Goal: Task Accomplishment & Management: Use online tool/utility

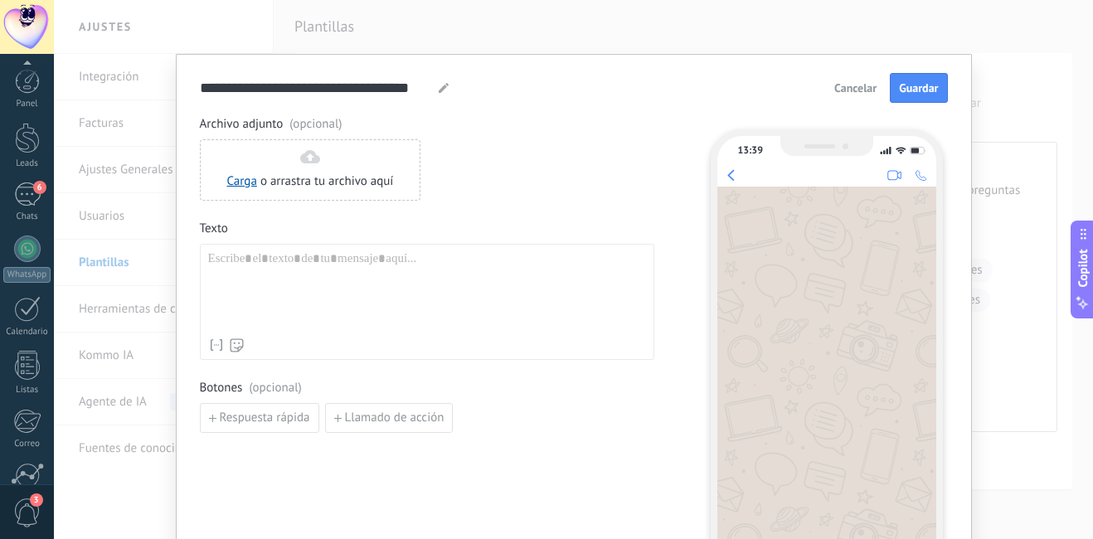
scroll to position [21, 0]
click at [856, 85] on span "Cancelar" at bounding box center [855, 88] width 42 height 12
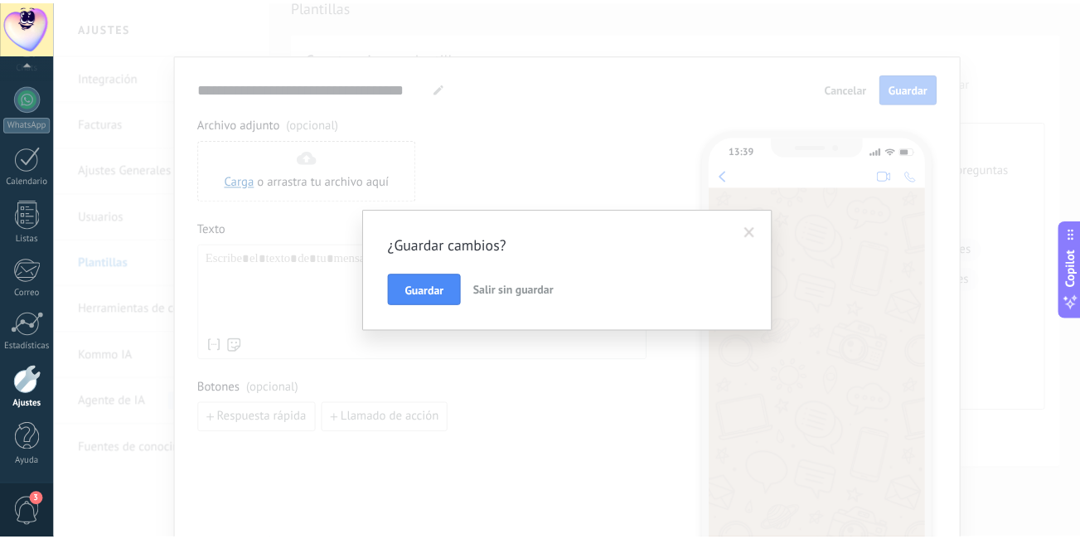
scroll to position [0, 0]
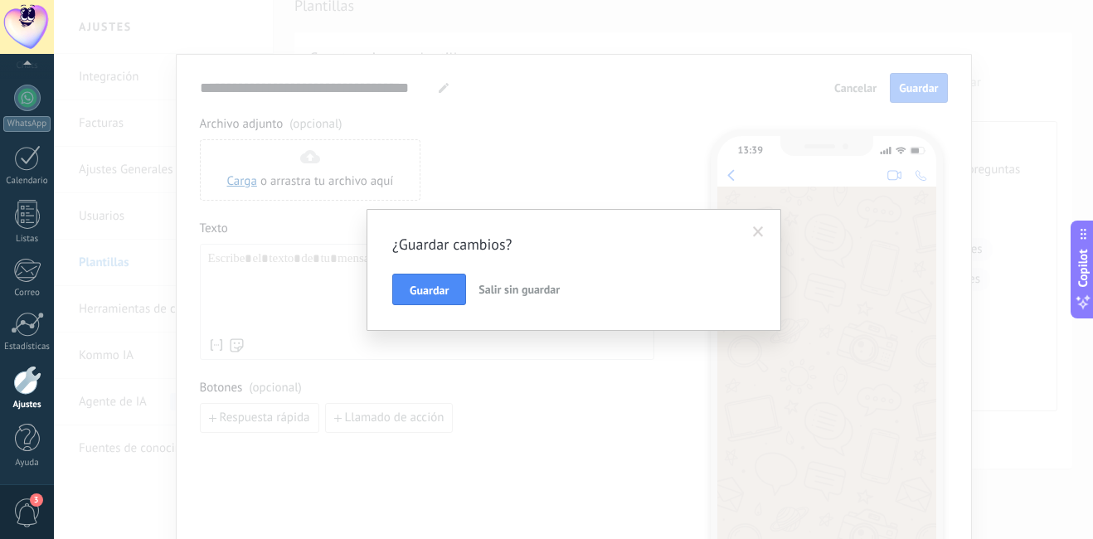
click at [506, 290] on span "Salir sin guardar" at bounding box center [518, 289] width 81 height 15
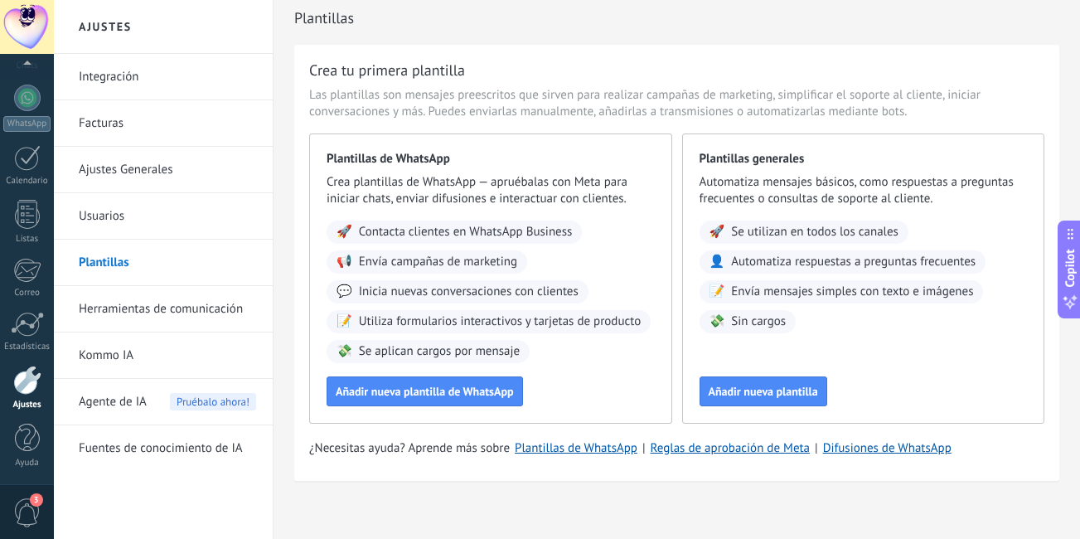
scroll to position [21, 0]
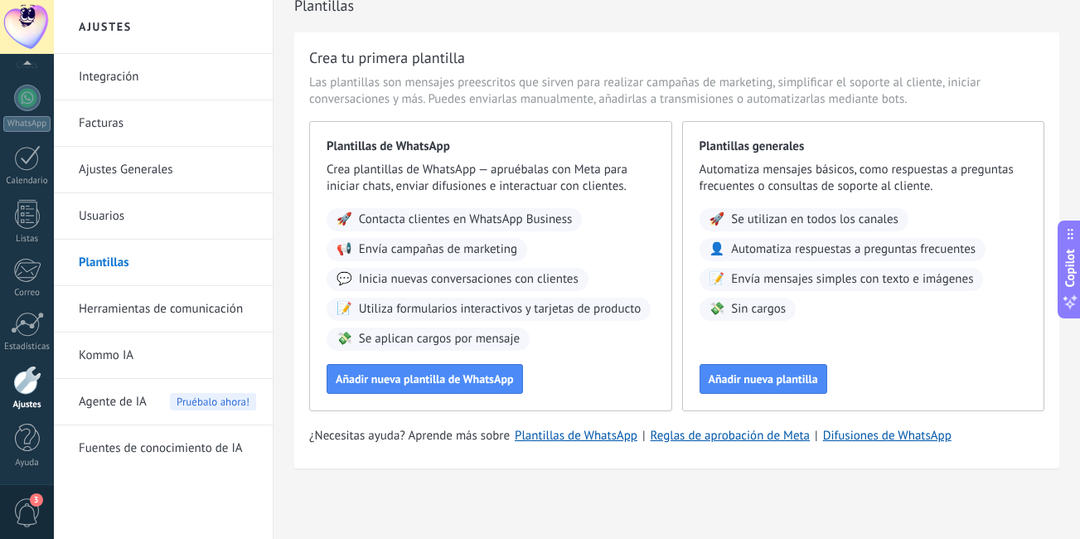
click at [169, 170] on link "Ajustes Generales" at bounding box center [167, 170] width 177 height 46
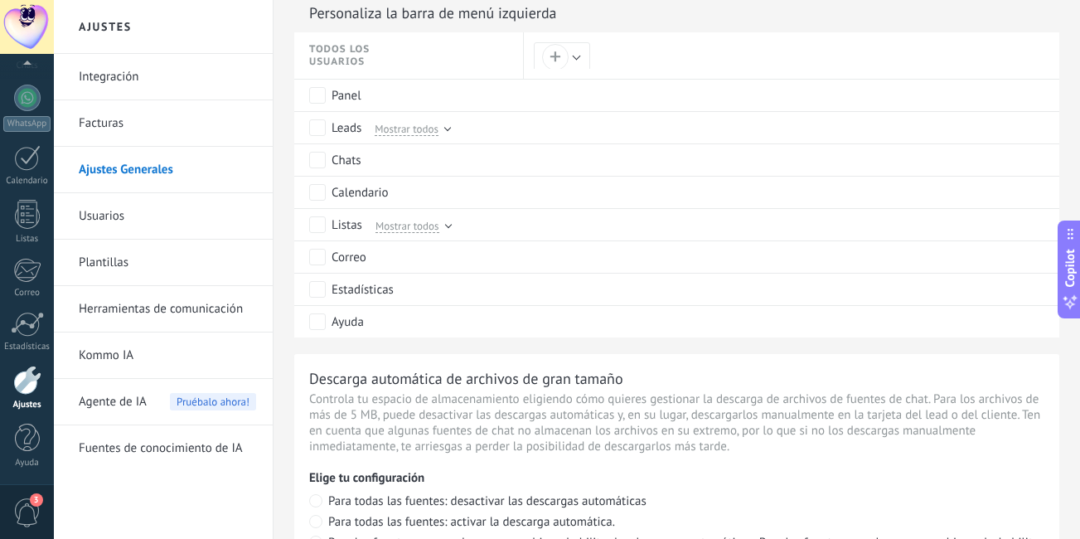
scroll to position [1078, 0]
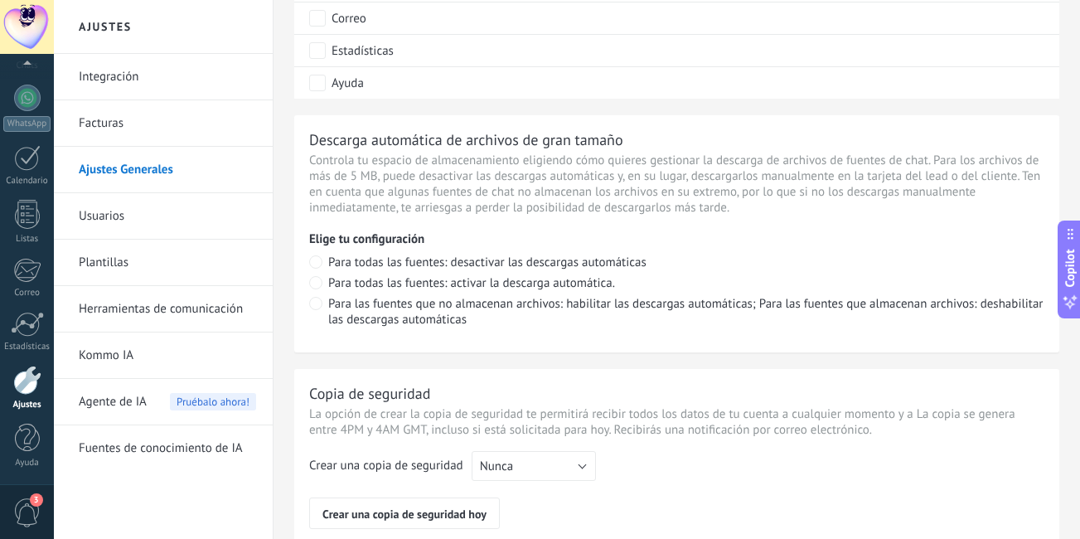
click at [195, 73] on link "Integración" at bounding box center [167, 77] width 177 height 46
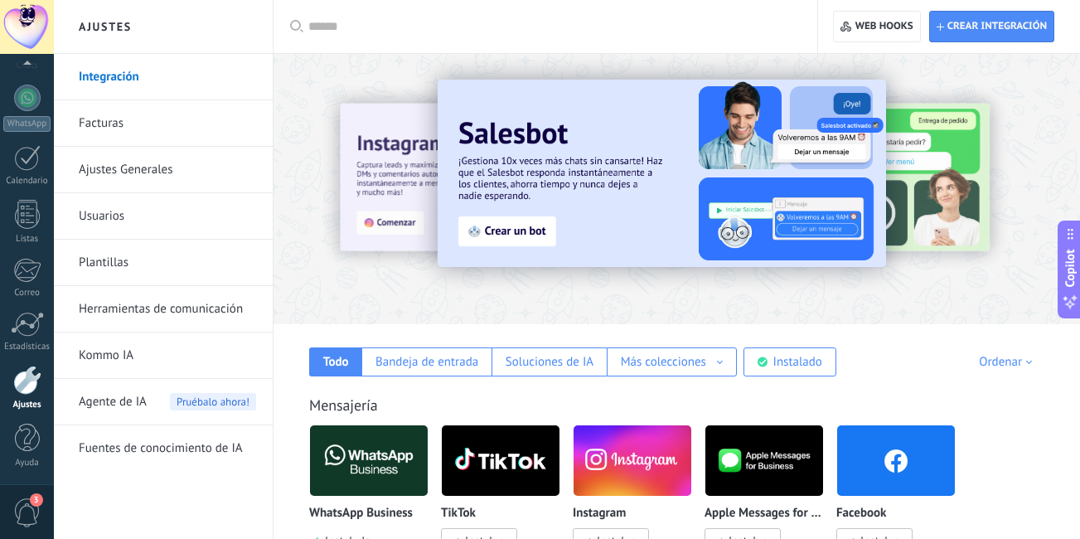
scroll to position [83, 0]
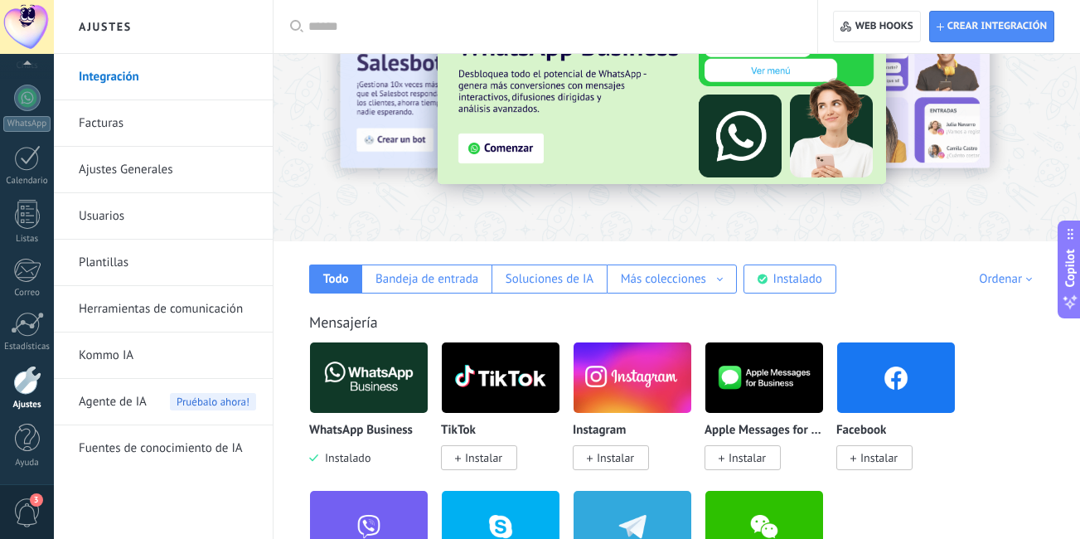
click at [364, 384] on img at bounding box center [369, 377] width 118 height 80
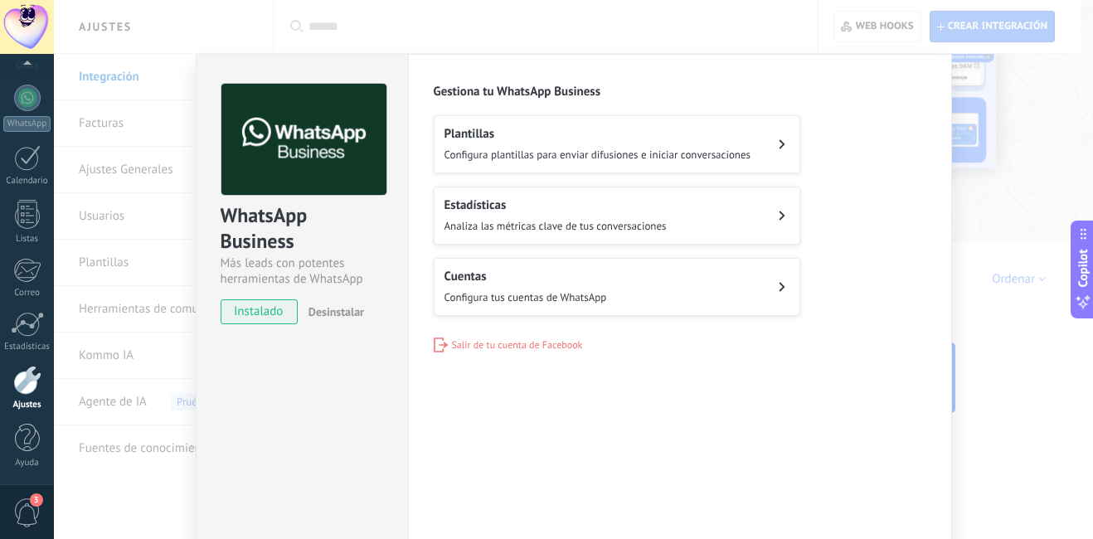
click at [274, 314] on span "instalado" at bounding box center [258, 311] width 75 height 25
click at [96, 170] on div "WhatsApp Business Más leads con potentes herramientas de WhatsApp instalado Des…" at bounding box center [573, 269] width 1039 height 539
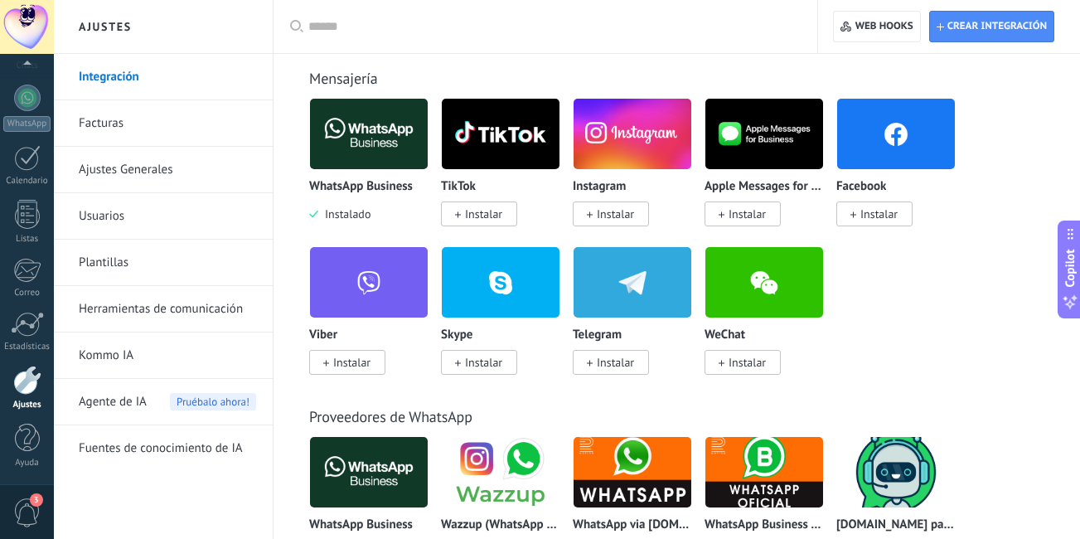
scroll to position [0, 0]
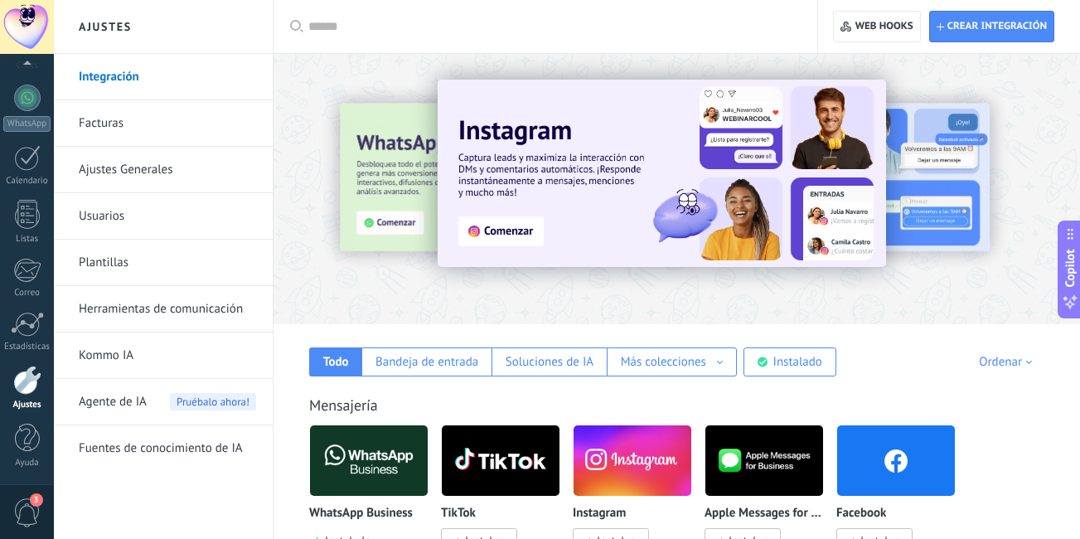
click at [527, 226] on img at bounding box center [662, 173] width 449 height 187
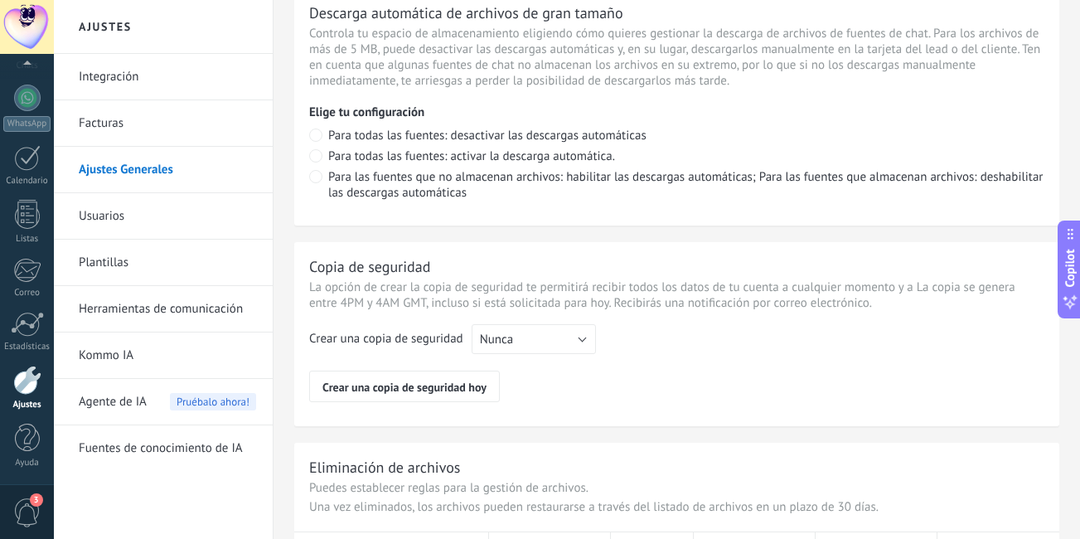
scroll to position [1319, 0]
